Goal: Navigation & Orientation: Find specific page/section

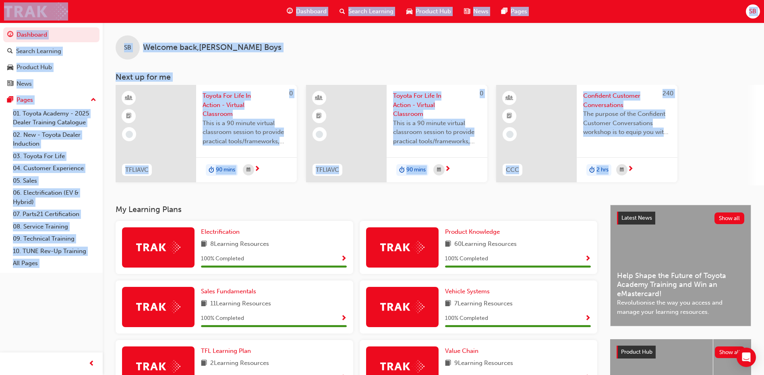
drag, startPoint x: 693, startPoint y: 188, endPoint x: 26, endPoint y: 19, distance: 688.4
click at [26, 19] on div "Dashboard Search Learning Product Hub News Pages SB Dashboard Search Learning P…" at bounding box center [382, 187] width 764 height 375
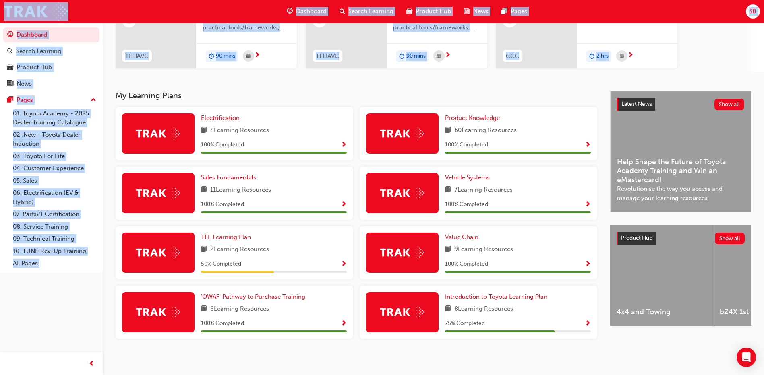
scroll to position [117, 0]
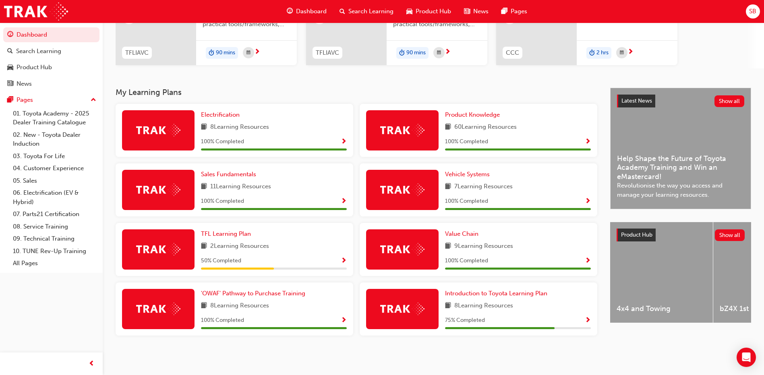
click at [648, 351] on div "Latest News Show all Help Shape the Future of Toyota Academy Training and Win a…" at bounding box center [680, 221] width 141 height 267
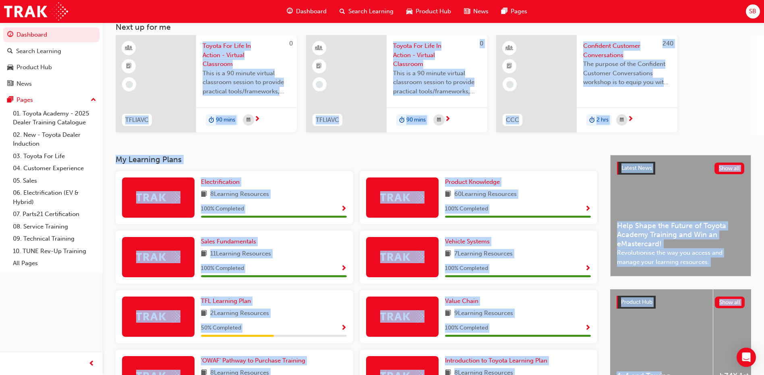
scroll to position [0, 0]
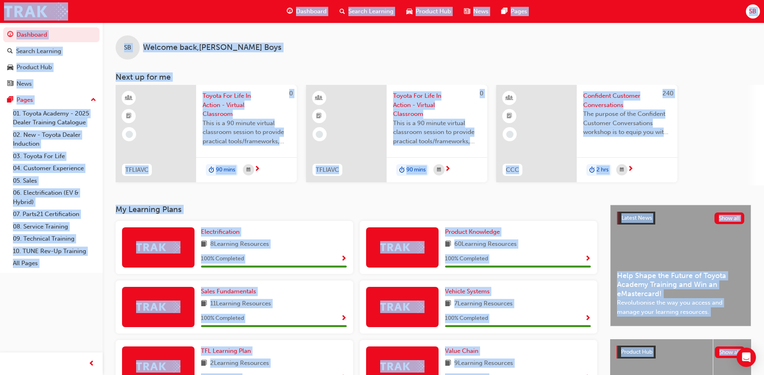
drag, startPoint x: 663, startPoint y: 348, endPoint x: 112, endPoint y: 0, distance: 651.8
click at [9, 6] on div "Dashboard Search Learning Product Hub News Pages SB Dashboard Search Learning P…" at bounding box center [382, 187] width 764 height 375
click at [480, 34] on div "SB Welcome back , [PERSON_NAME]" at bounding box center [433, 41] width 661 height 37
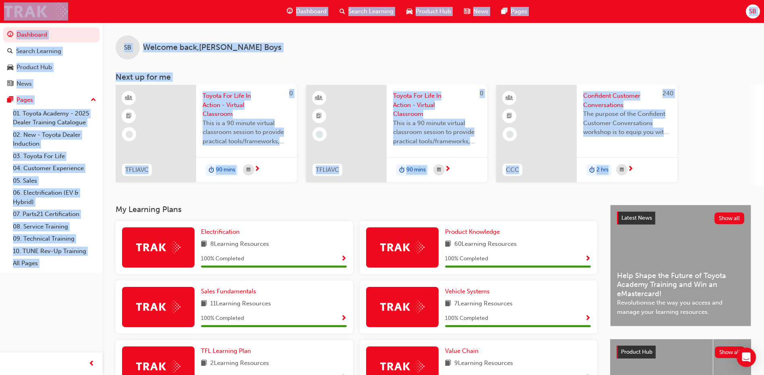
drag, startPoint x: 724, startPoint y: 175, endPoint x: 13, endPoint y: 6, distance: 730.6
click at [13, 6] on div "Dashboard Search Learning Product Hub News Pages SB Dashboard Search Learning P…" at bounding box center [382, 187] width 764 height 375
click at [631, 49] on div "SB Welcome back , [PERSON_NAME]" at bounding box center [433, 41] width 661 height 37
